Goal: Information Seeking & Learning: Learn about a topic

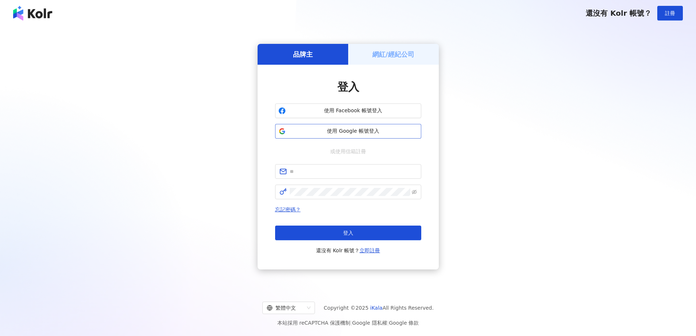
click at [349, 131] on span "使用 Google 帳號登入" at bounding box center [352, 130] width 129 height 7
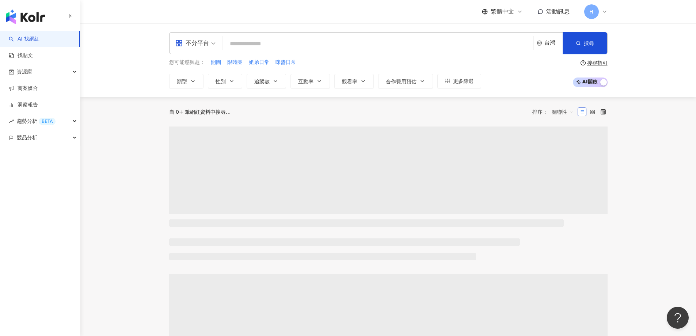
click at [212, 44] on span "不分平台" at bounding box center [195, 43] width 40 height 12
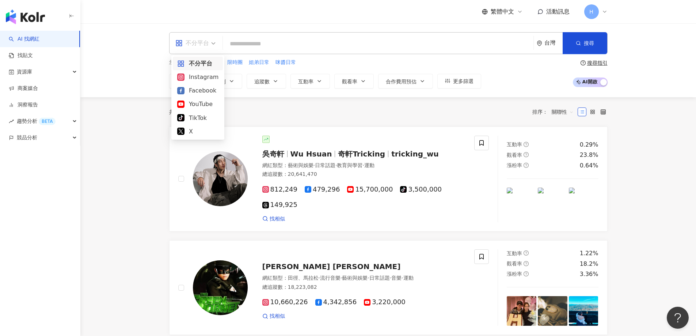
click at [200, 79] on div "Instagram" at bounding box center [198, 77] width 50 height 14
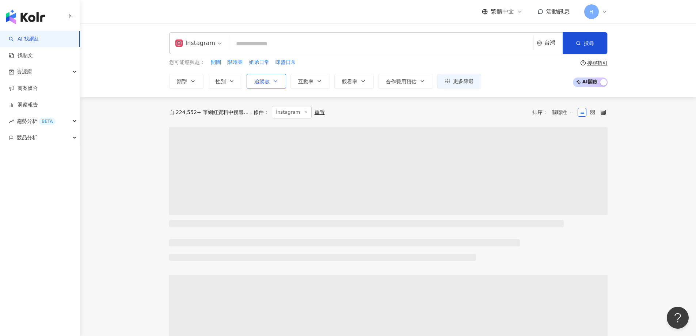
click at [271, 80] on button "追蹤數" at bounding box center [265, 81] width 39 height 15
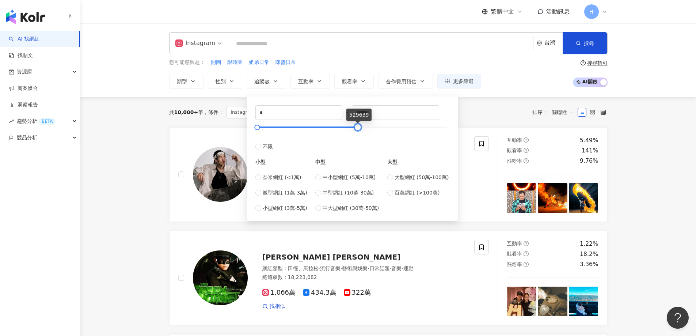
drag, startPoint x: 441, startPoint y: 128, endPoint x: 355, endPoint y: 130, distance: 85.4
click at [355, 129] on div at bounding box center [357, 127] width 4 height 4
drag, startPoint x: 384, startPoint y: 115, endPoint x: 338, endPoint y: 112, distance: 46.1
click at [339, 114] on div "* - ****** 不限 小型 奈米網紅 (<1萬) 微型網紅 (1萬-3萬) 小型網紅 (3萬-5萬) 中型 中小型網紅 (5萬-10萬) 中型網紅 (1…" at bounding box center [352, 158] width 194 height 107
click at [289, 178] on span "奈米網紅 (<1萬)" at bounding box center [282, 177] width 39 height 8
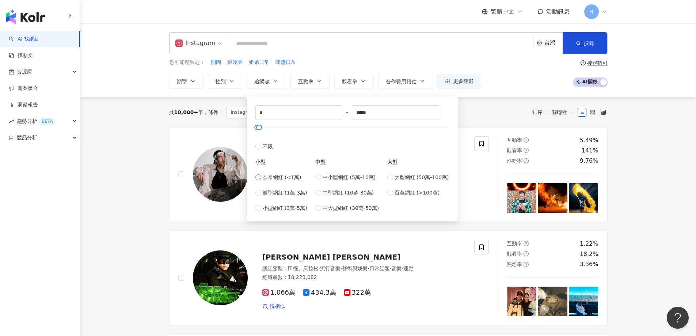
type input "****"
type input "*****"
type input "*"
type input "****"
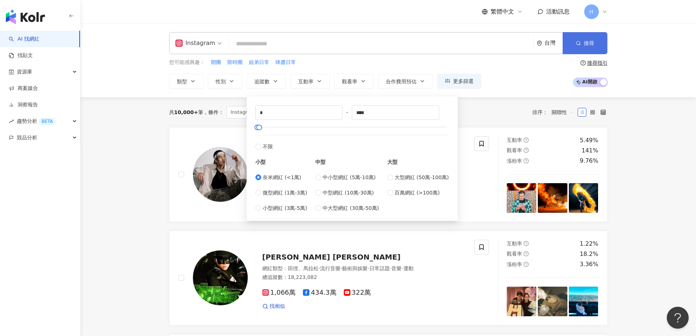
click at [580, 45] on icon "button" at bounding box center [577, 43] width 5 height 5
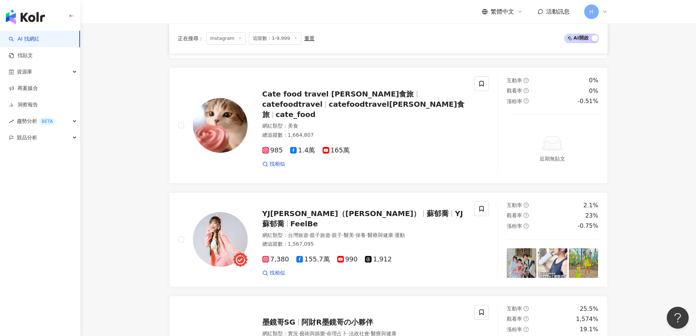
scroll to position [949, 0]
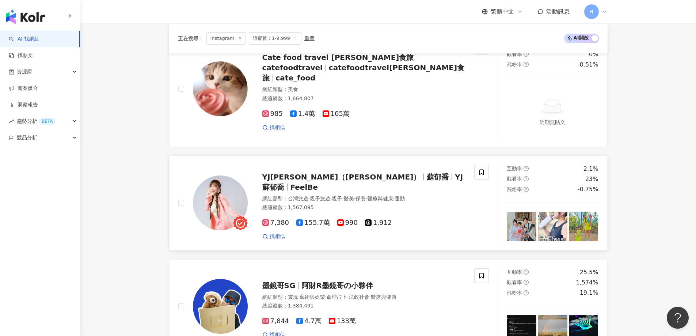
click at [225, 203] on img at bounding box center [220, 202] width 55 height 55
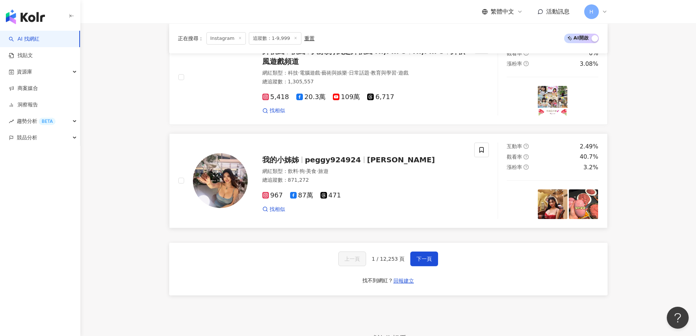
scroll to position [1424, 0]
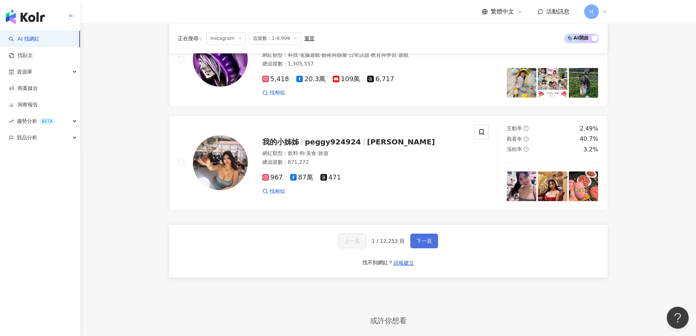
click at [422, 244] on span "下一頁" at bounding box center [423, 241] width 15 height 6
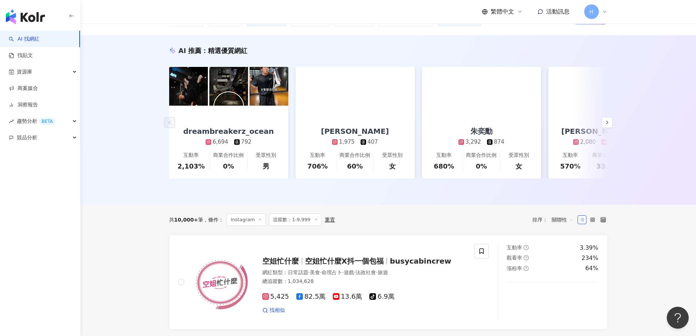
scroll to position [0, 0]
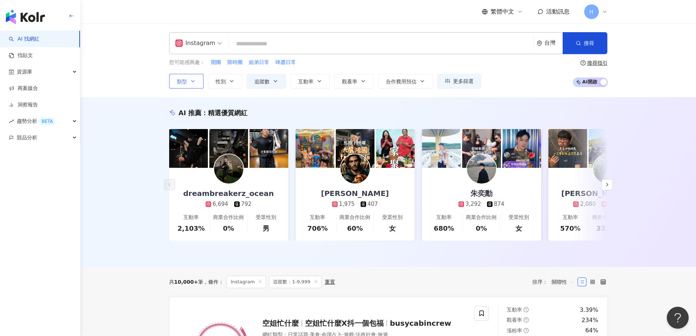
click at [187, 79] on button "類型" at bounding box center [186, 81] width 34 height 15
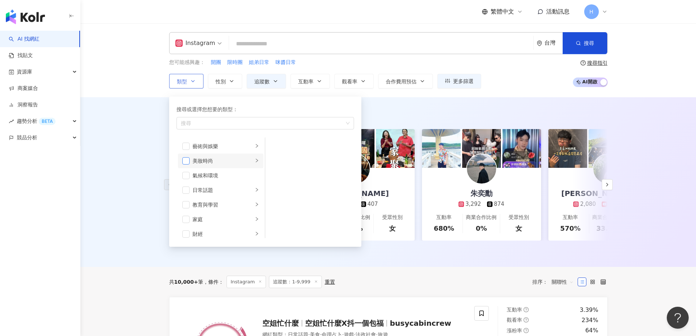
click at [188, 161] on span "button" at bounding box center [185, 160] width 7 height 7
click at [190, 205] on li "教育與學習" at bounding box center [220, 204] width 85 height 15
click at [190, 219] on li "家庭" at bounding box center [220, 219] width 85 height 15
click at [187, 212] on li "家庭" at bounding box center [220, 219] width 85 height 15
click at [187, 203] on span "button" at bounding box center [185, 204] width 7 height 7
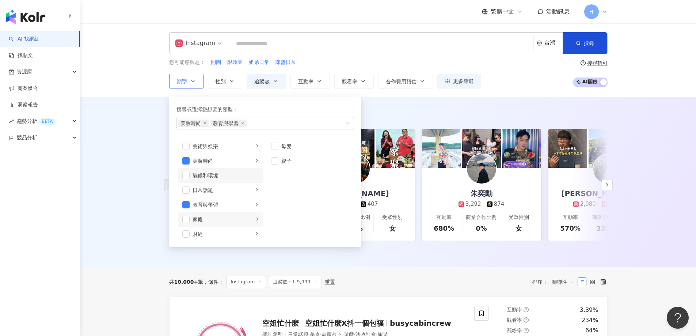
click at [185, 180] on li "氣候和環境" at bounding box center [220, 175] width 85 height 15
click at [187, 174] on span "button" at bounding box center [185, 175] width 7 height 7
click at [185, 187] on span "button" at bounding box center [185, 189] width 7 height 7
click at [185, 149] on span "button" at bounding box center [185, 145] width 7 height 7
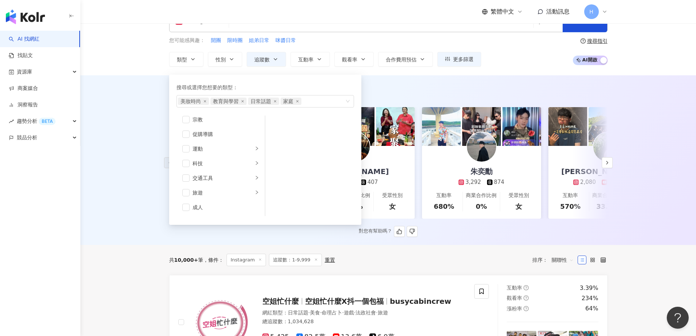
scroll to position [37, 0]
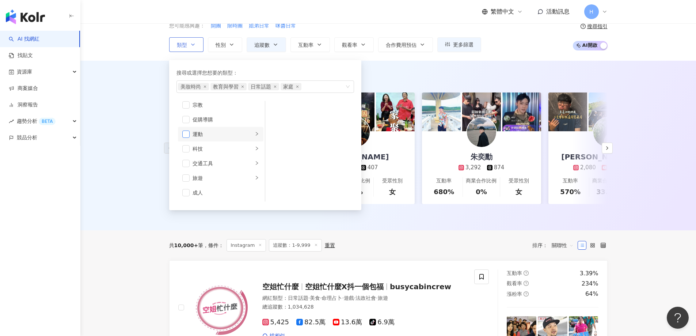
click at [186, 134] on span "button" at bounding box center [185, 133] width 7 height 7
click at [528, 52] on div "Instagram 台灣 搜尋 您可能感興趣： 開團 限時團 姐弟日常 咪醬日常 類型 搜尋或選擇您想要的類型： 美妝時尚 教育與學習 日常話題 家庭 運動 …" at bounding box center [387, 24] width 615 height 74
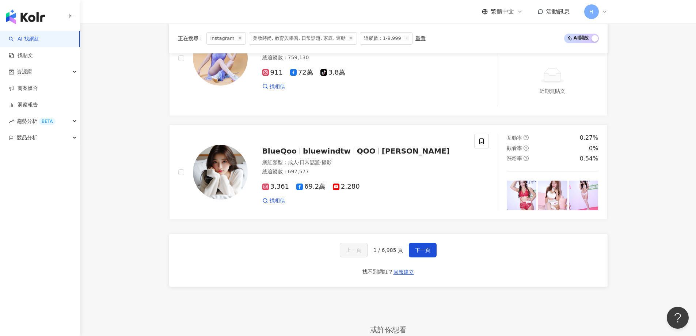
scroll to position [1314, 0]
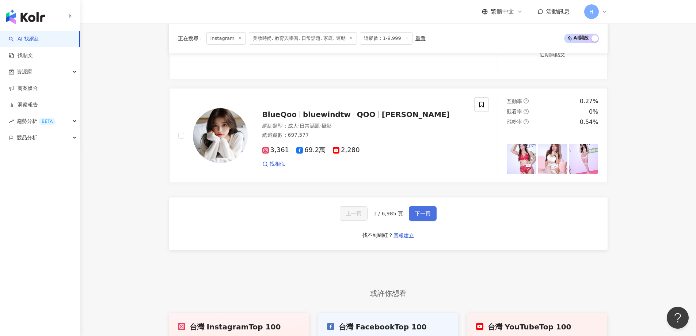
click at [422, 212] on span "下一頁" at bounding box center [422, 213] width 15 height 6
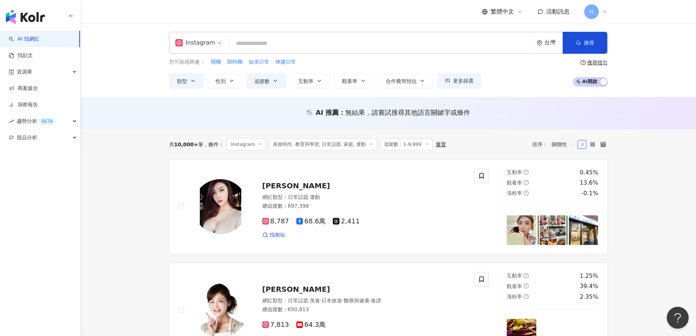
scroll to position [0, 0]
click at [402, 84] on span "合作費用預估" at bounding box center [401, 81] width 31 height 6
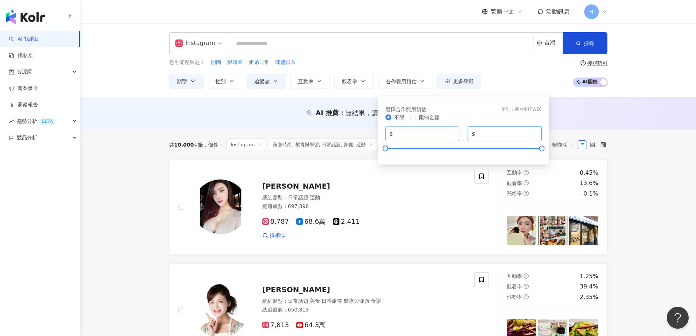
drag, startPoint x: 505, startPoint y: 134, endPoint x: 424, endPoint y: 127, distance: 81.3
click at [449, 135] on div "$ * - $ *******" at bounding box center [463, 133] width 156 height 15
click at [472, 119] on div "不限 限制金額" at bounding box center [463, 117] width 156 height 8
drag, startPoint x: 503, startPoint y: 136, endPoint x: 417, endPoint y: 135, distance: 86.5
click at [432, 137] on div "$ * - $ ****" at bounding box center [463, 133] width 156 height 15
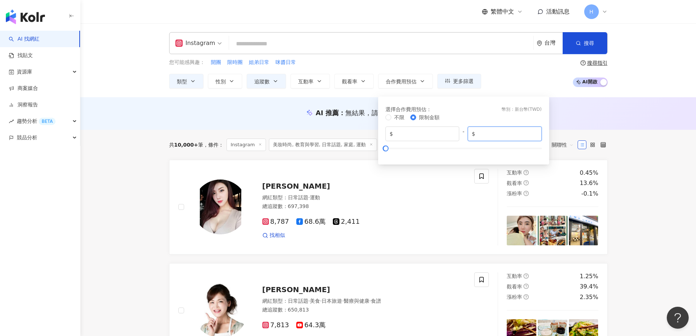
type input "****"
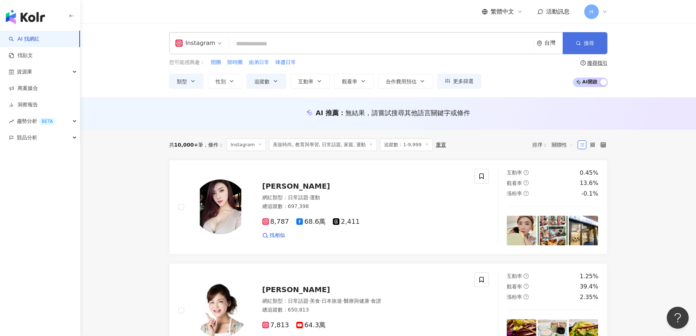
click at [597, 50] on button "搜尋" at bounding box center [584, 43] width 45 height 22
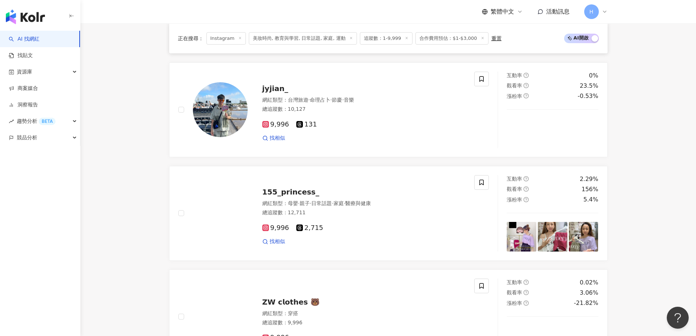
scroll to position [767, 0]
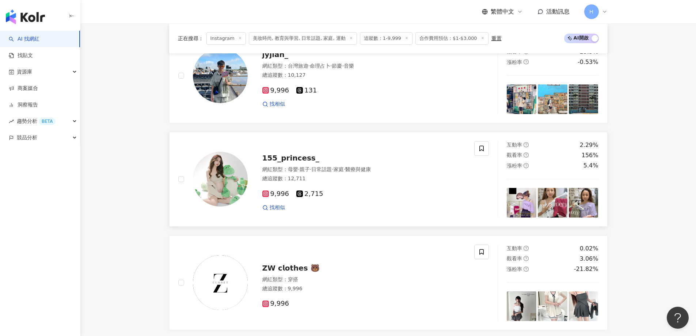
click at [214, 175] on img at bounding box center [220, 179] width 55 height 55
